Goal: Navigation & Orientation: Find specific page/section

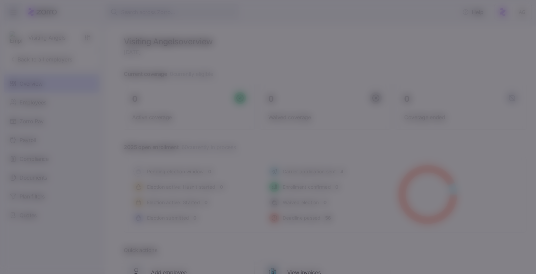
scroll to position [15, 0]
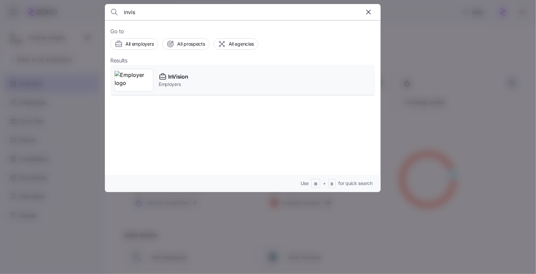
type input "invis"
click at [183, 73] on span "InVision" at bounding box center [178, 77] width 20 height 8
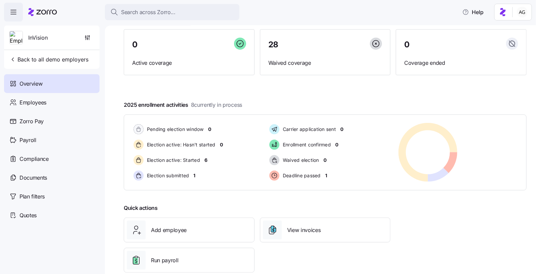
scroll to position [68, 0]
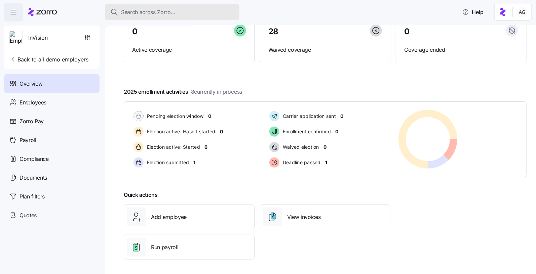
click at [160, 11] on span "Search across Zorro..." at bounding box center [148, 12] width 54 height 8
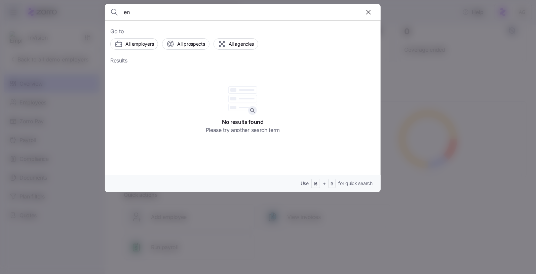
type input "e"
click at [33, 81] on div at bounding box center [268, 137] width 536 height 274
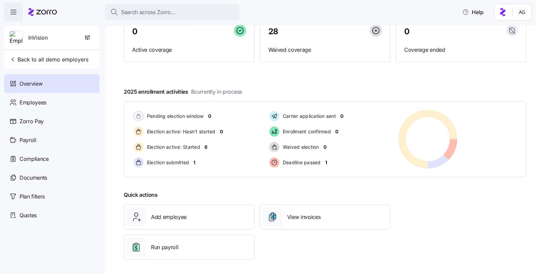
click at [33, 84] on span "Overview" at bounding box center [31, 84] width 23 height 8
click at [40, 11] on icon at bounding box center [46, 12] width 21 height 5
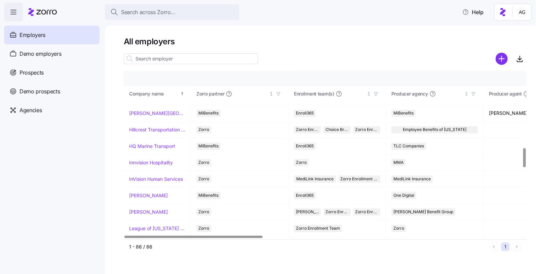
scroll to position [673, 0]
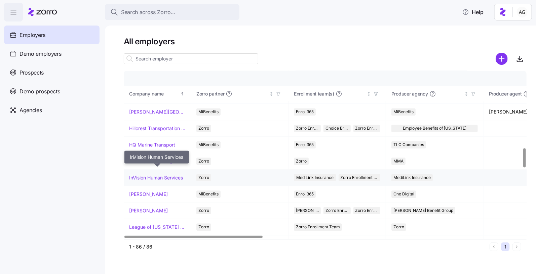
click at [142, 175] on link "InVision Human Services" at bounding box center [156, 178] width 54 height 7
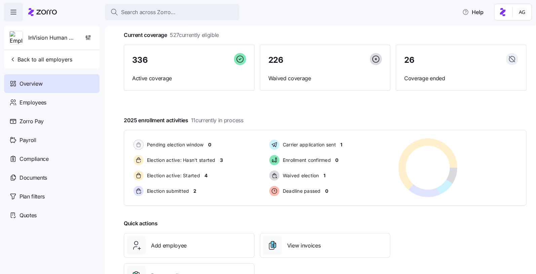
scroll to position [36, 0]
